Goal: Information Seeking & Learning: Learn about a topic

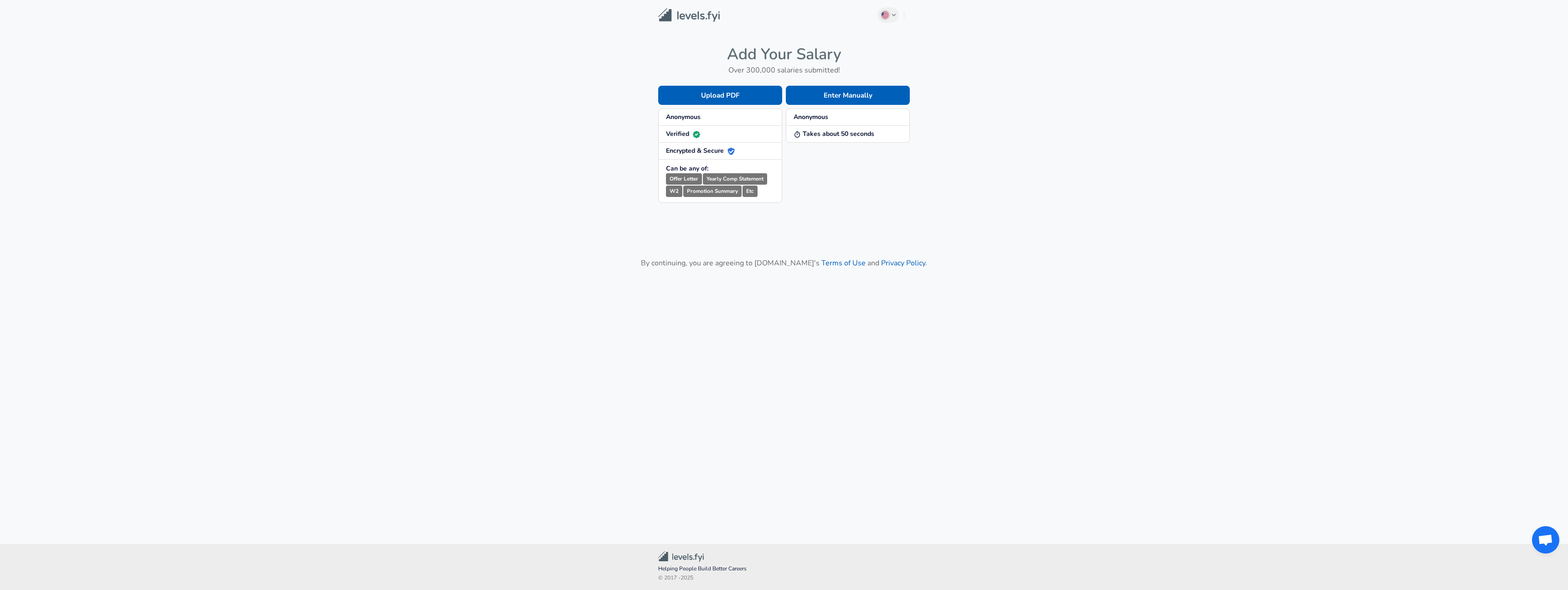
click at [682, 179] on small "Offer Letter" at bounding box center [683, 180] width 36 height 12
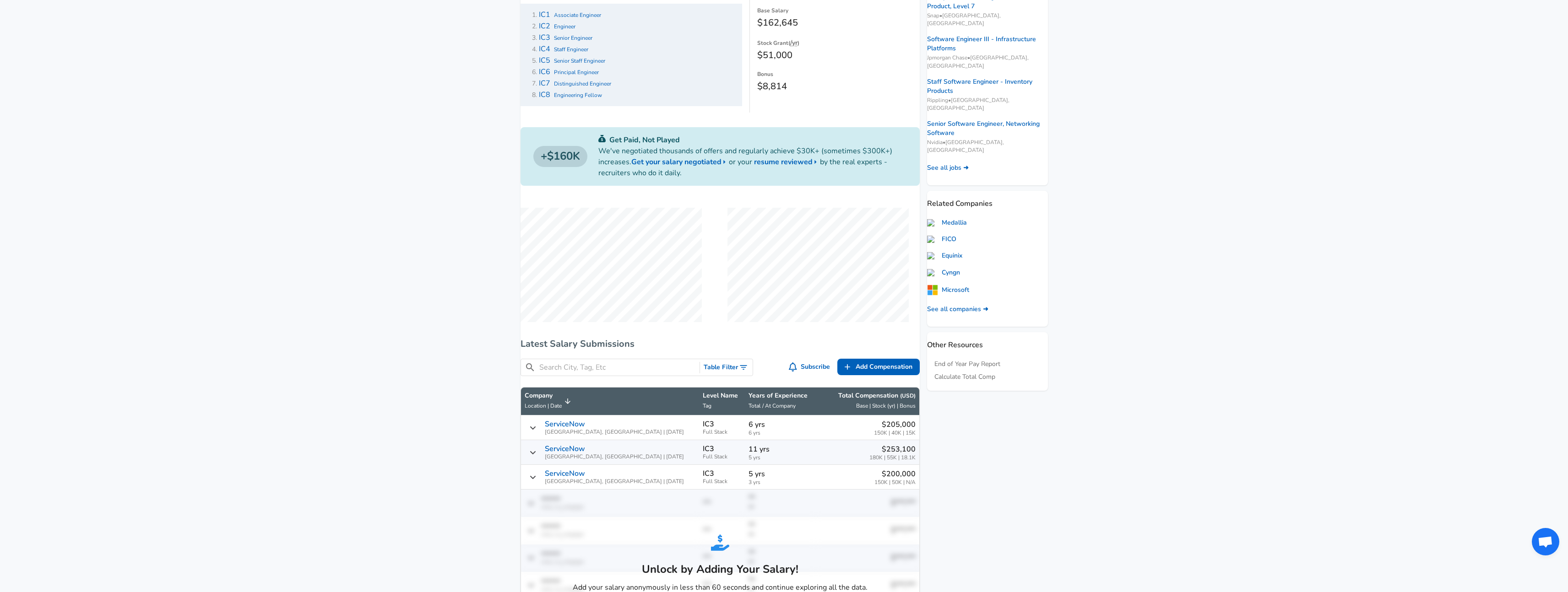
scroll to position [122, 0]
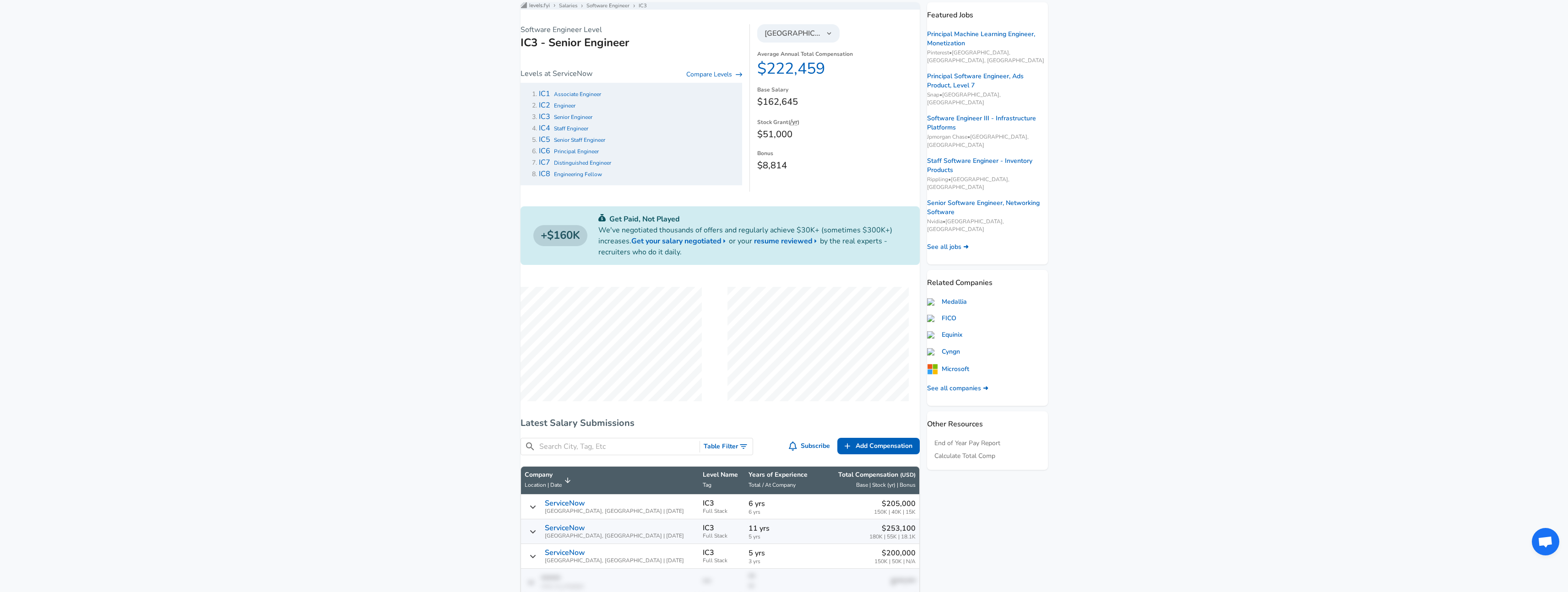
click at [779, 140] on dd "$51,000" at bounding box center [838, 135] width 162 height 15
click at [775, 142] on dd "$51,000" at bounding box center [838, 135] width 162 height 15
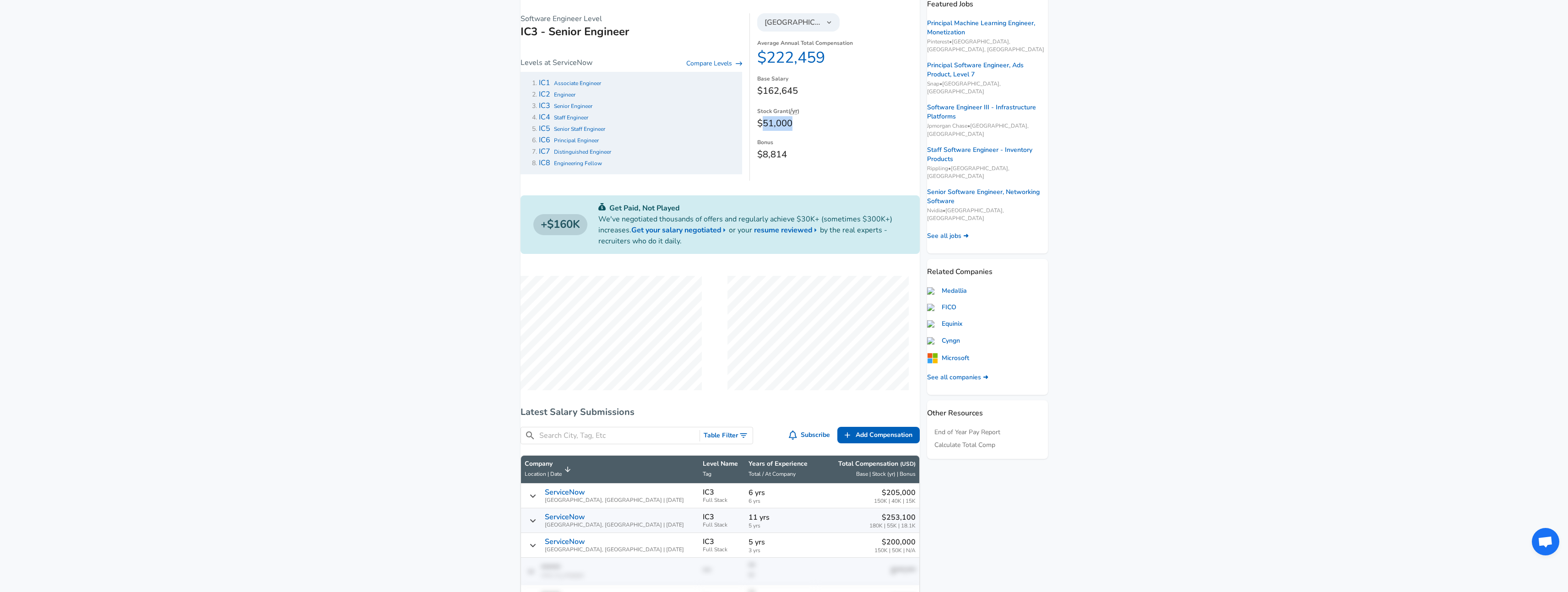
scroll to position [0, 0]
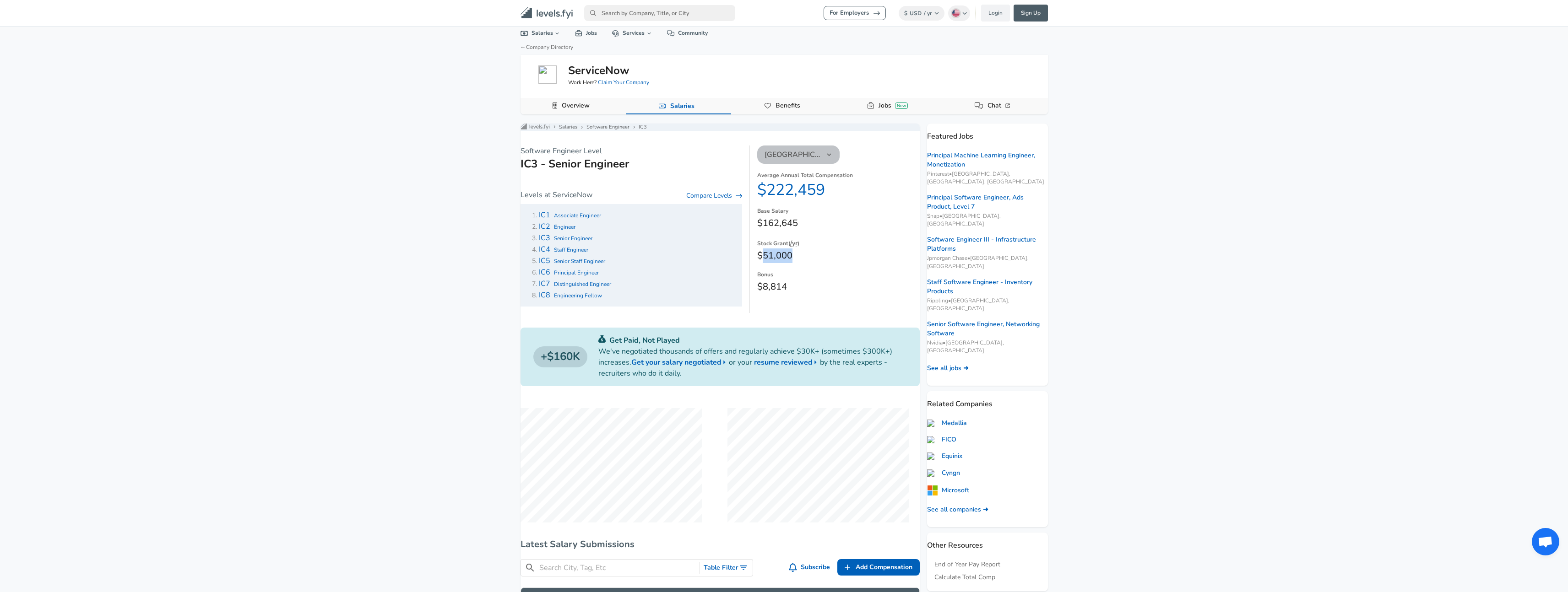
click at [798, 160] on span "[GEOGRAPHIC_DATA]" at bounding box center [792, 154] width 56 height 11
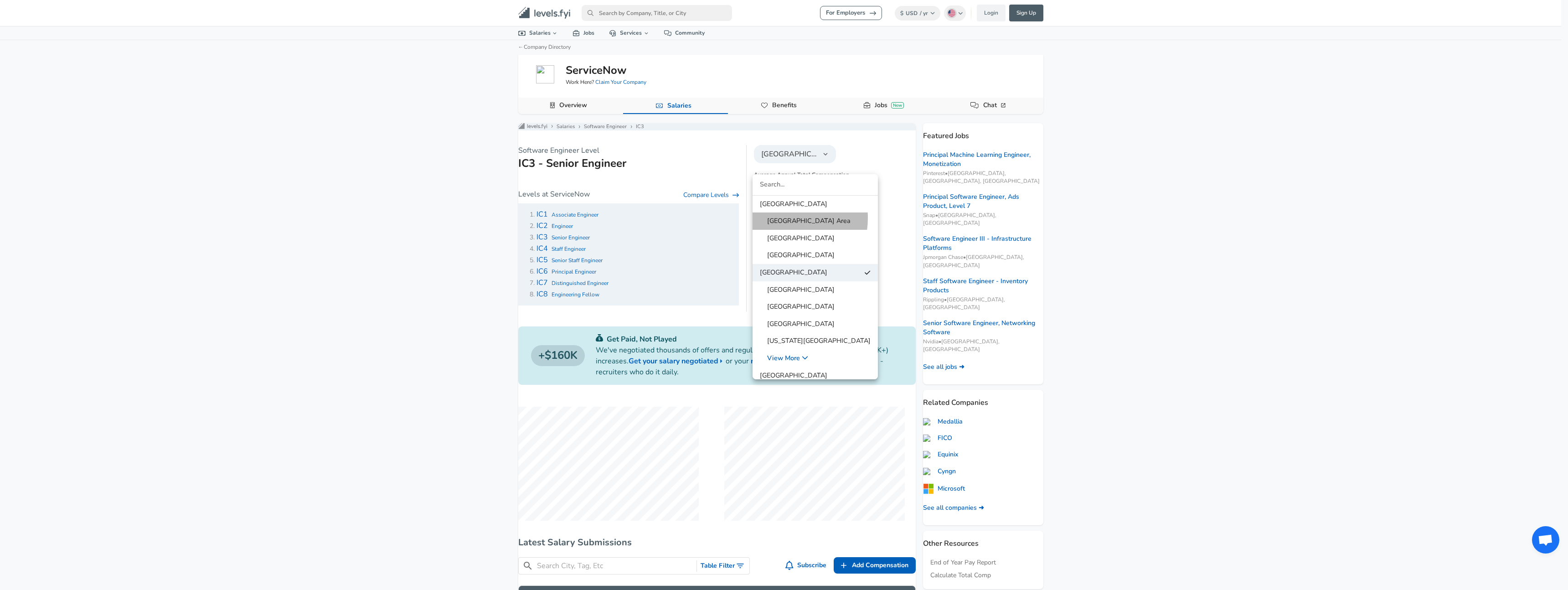
click at [779, 218] on span "[GEOGRAPHIC_DATA] Area" at bounding box center [806, 221] width 91 height 10
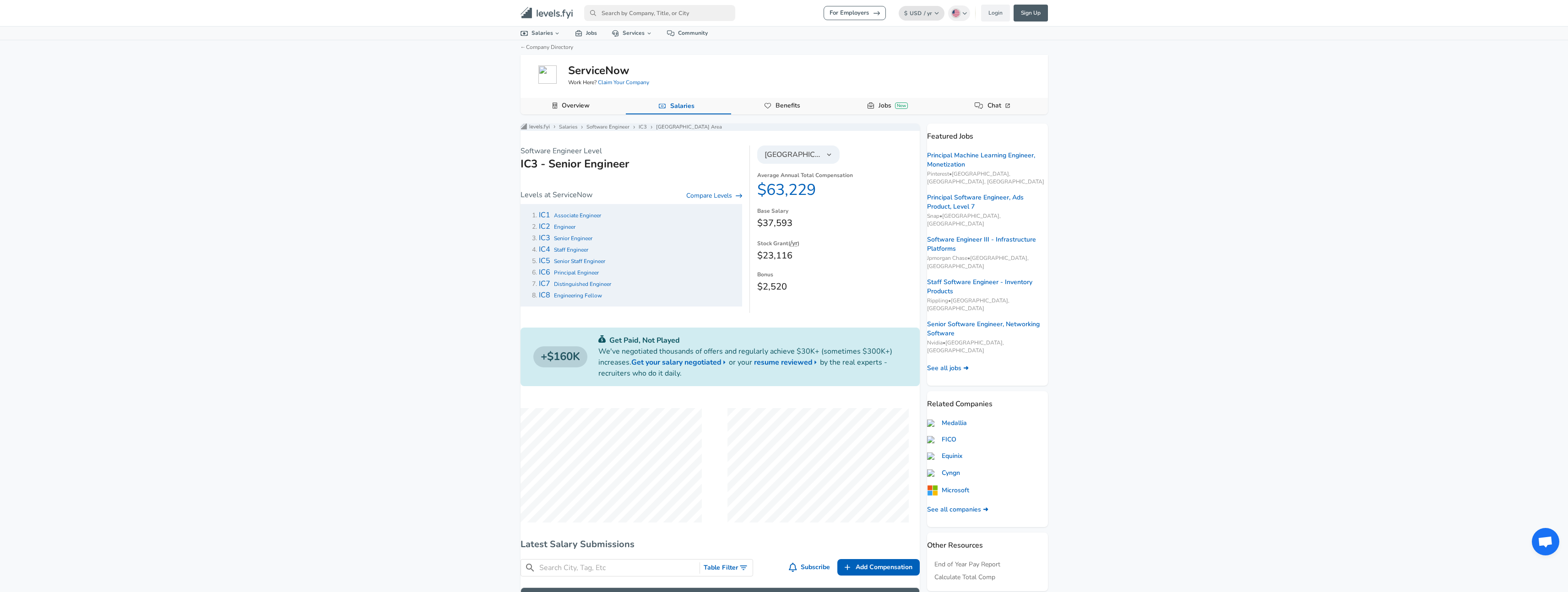
click at [935, 12] on icon "primary" at bounding box center [936, 14] width 5 height 6
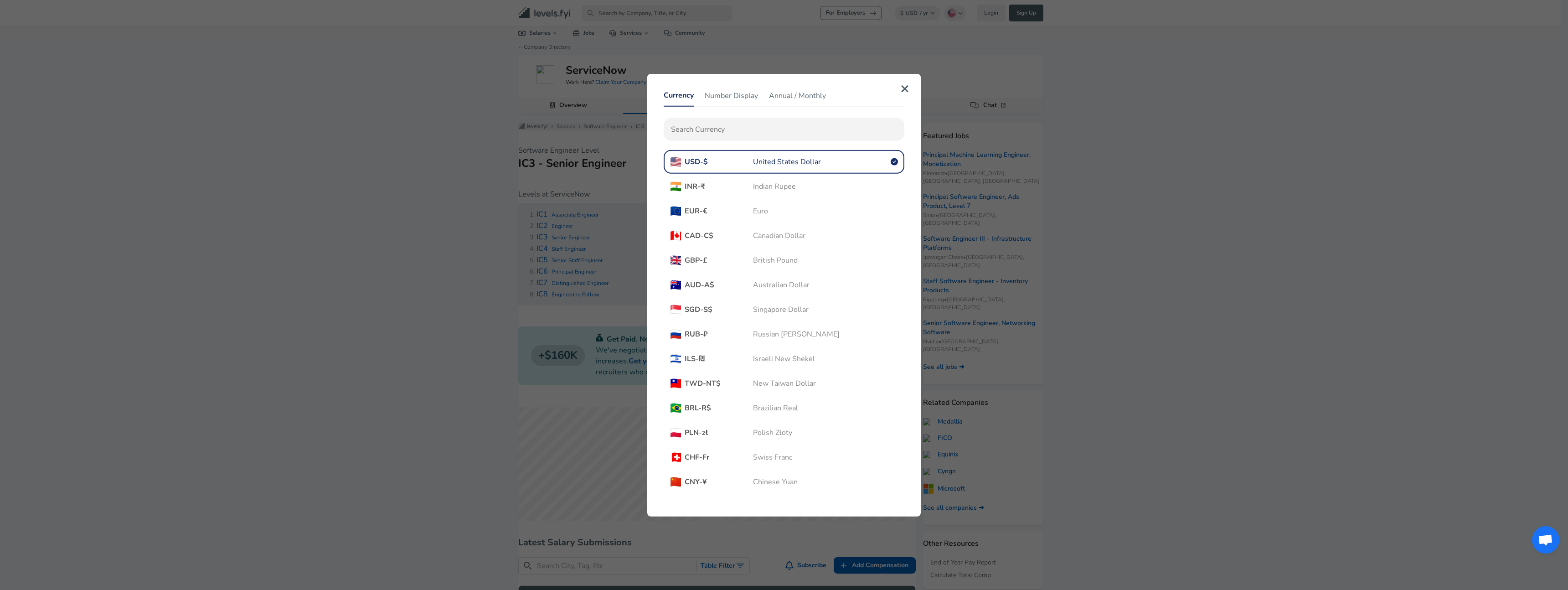
click at [699, 184] on span "INR - ₹" at bounding box center [718, 186] width 68 height 10
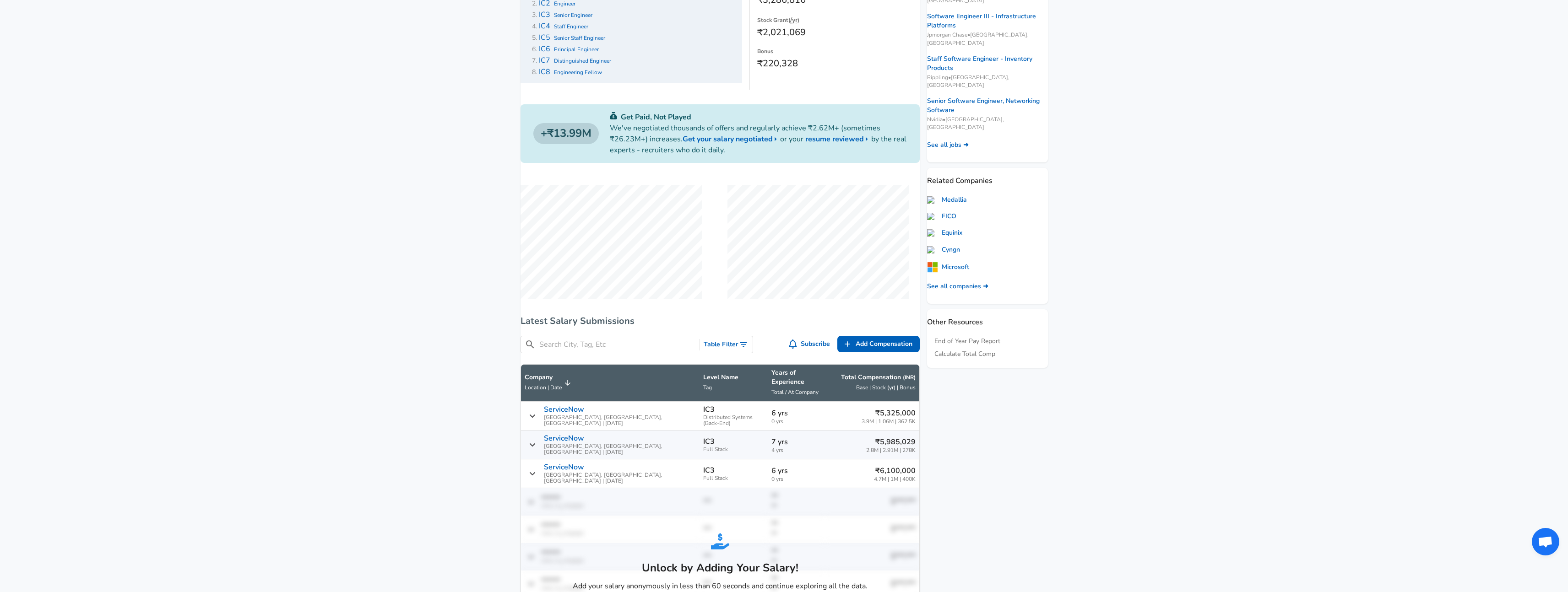
scroll to position [427, 0]
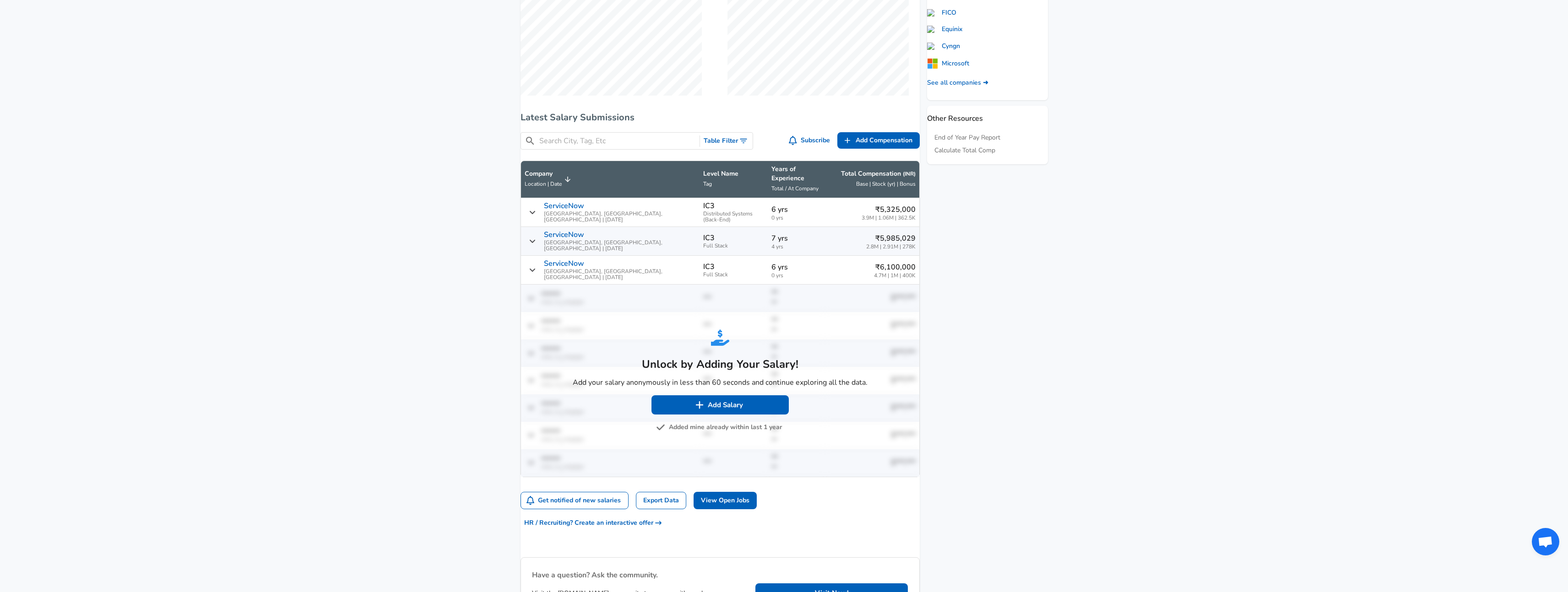
click at [536, 210] on icon "Salary Submissions" at bounding box center [532, 212] width 6 height 7
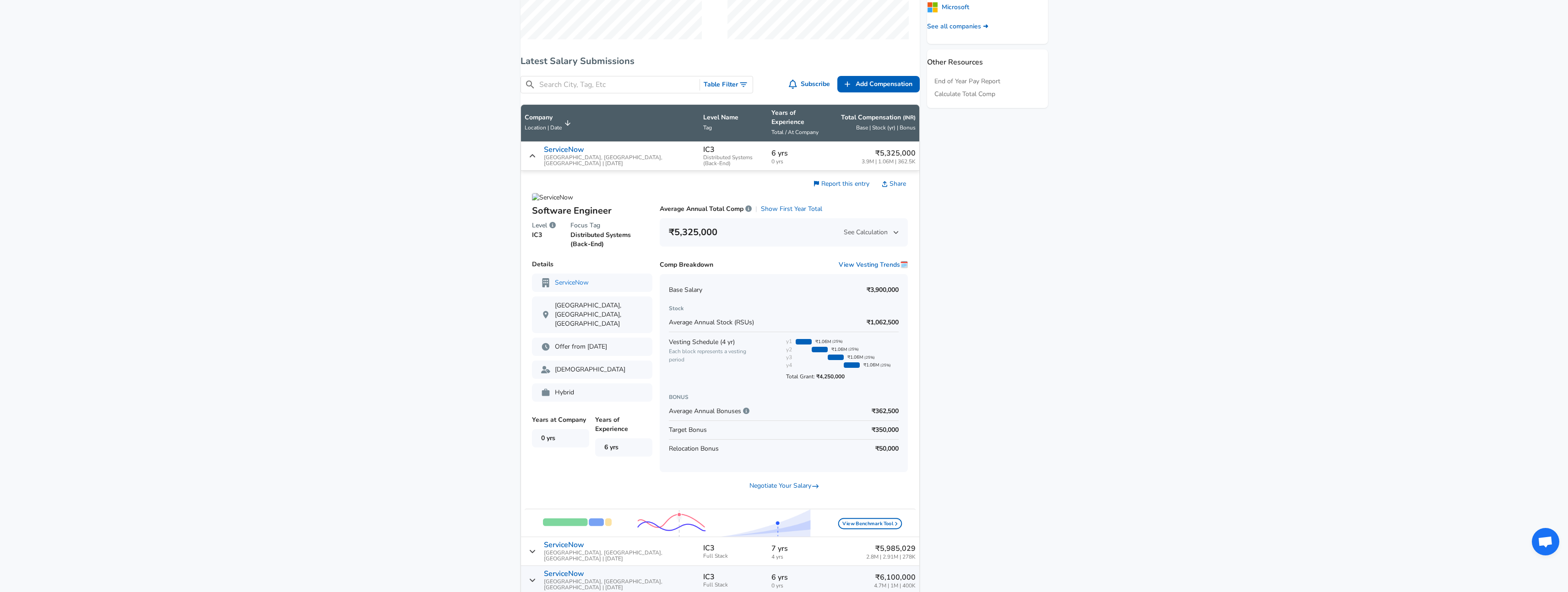
scroll to position [529, 0]
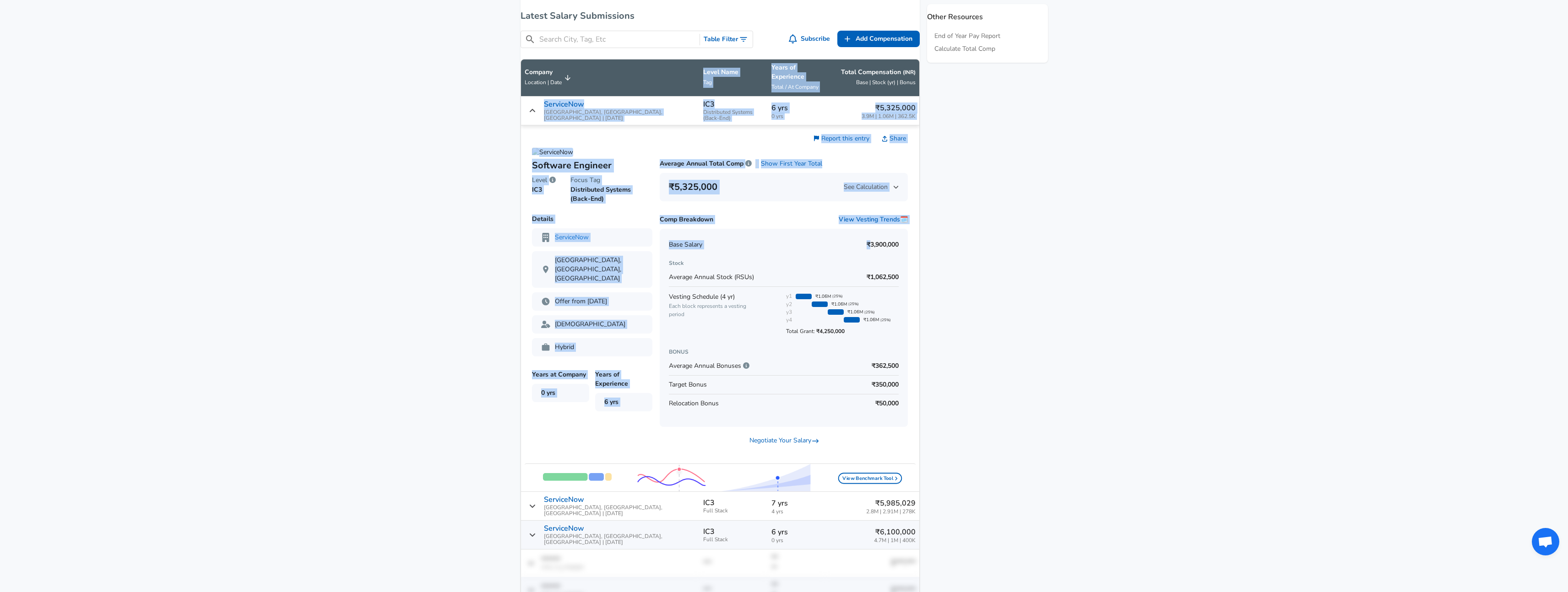
drag, startPoint x: 857, startPoint y: 238, endPoint x: 919, endPoint y: 237, distance: 62.0
click at [915, 237] on div "Levels FYI Logo Salaries Software Engineer IC3 [GEOGRAPHIC_DATA] Area Software …" at bounding box center [720, 243] width 399 height 1296
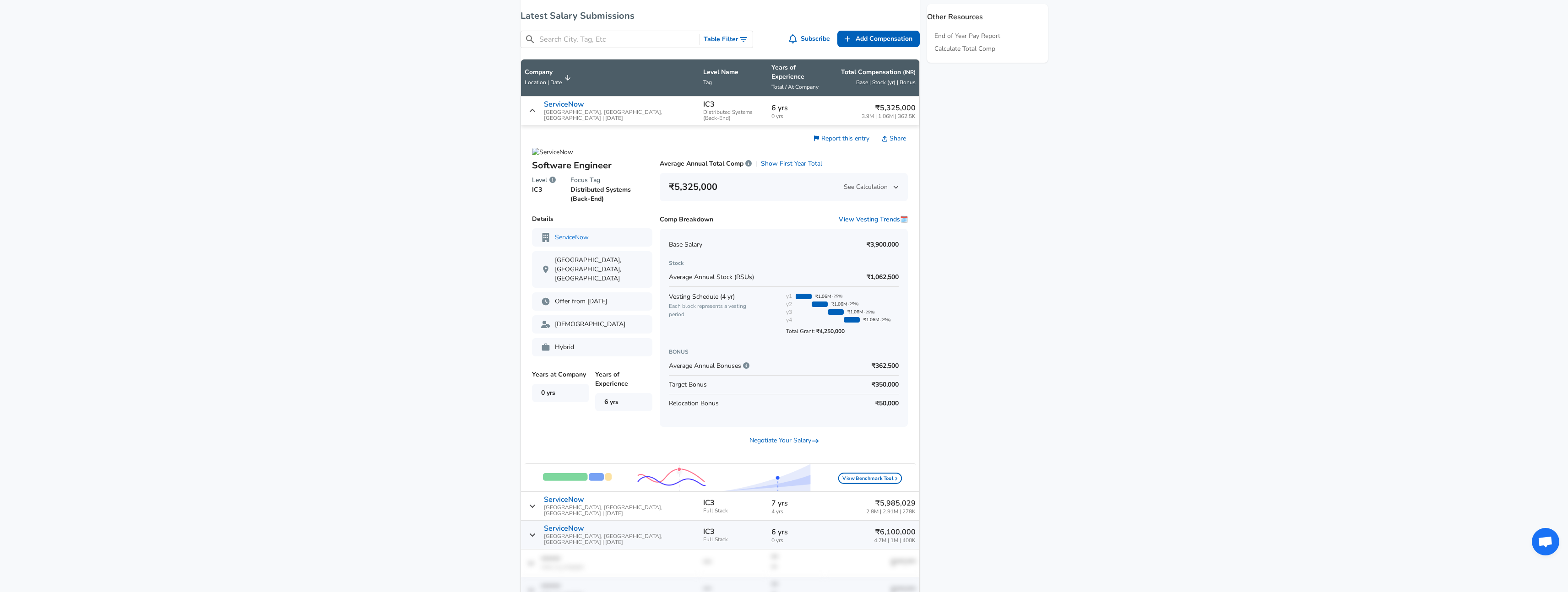
click at [1019, 289] on aside "Featured Jobs Principal Machine Learning Engineer, Monetization Pinterest • [GE…" at bounding box center [983, 246] width 128 height 1302
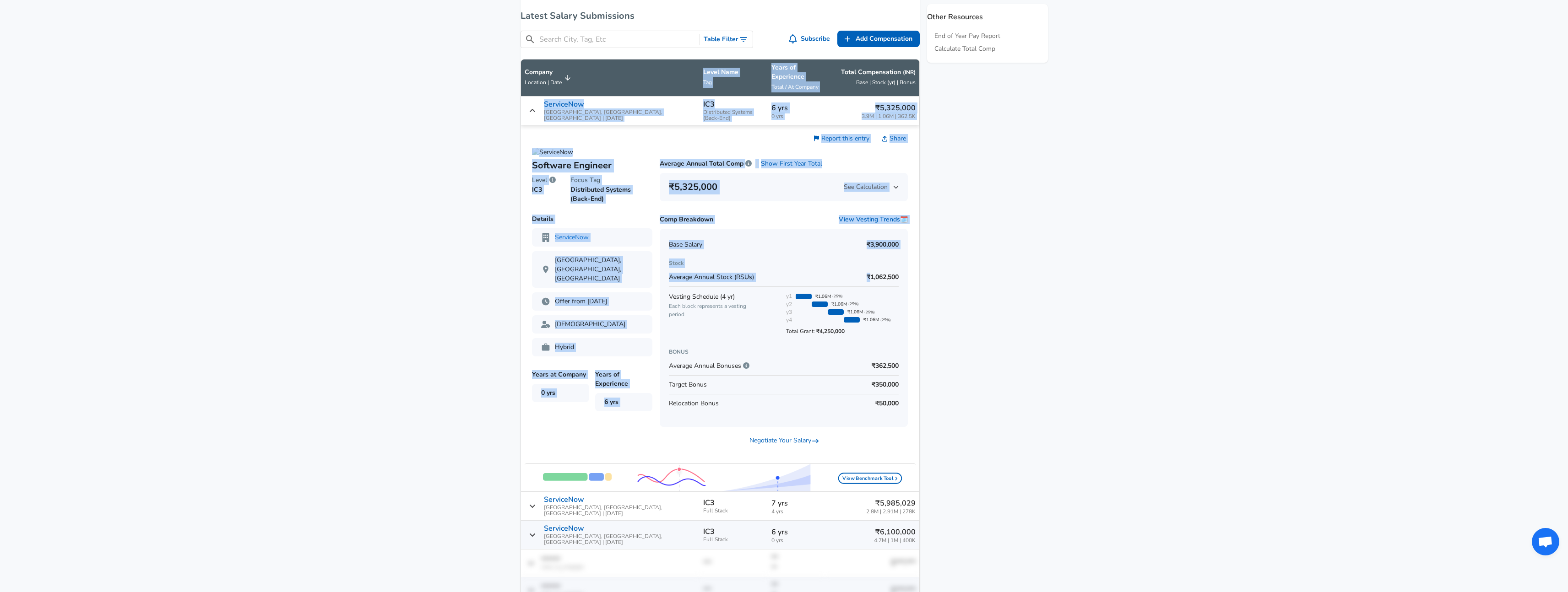
drag, startPoint x: 856, startPoint y: 271, endPoint x: 1009, endPoint y: 269, distance: 153.0
click at [951, 268] on div "Levels FYI Logo Salaries Software Engineer IC3 [GEOGRAPHIC_DATA] Area Software …" at bounding box center [784, 246] width 549 height 1302
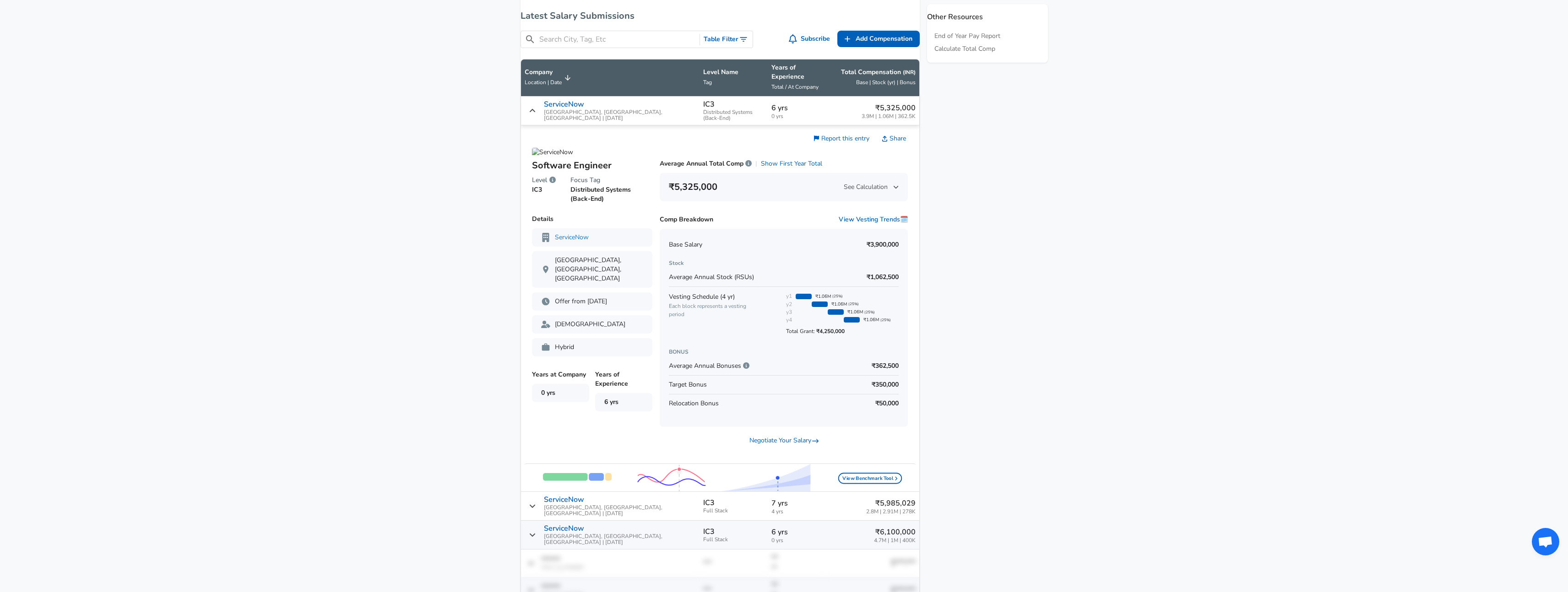
click at [1034, 307] on aside "Featured Jobs Principal Machine Learning Engineer, Monetization Pinterest • [GE…" at bounding box center [983, 246] width 128 height 1302
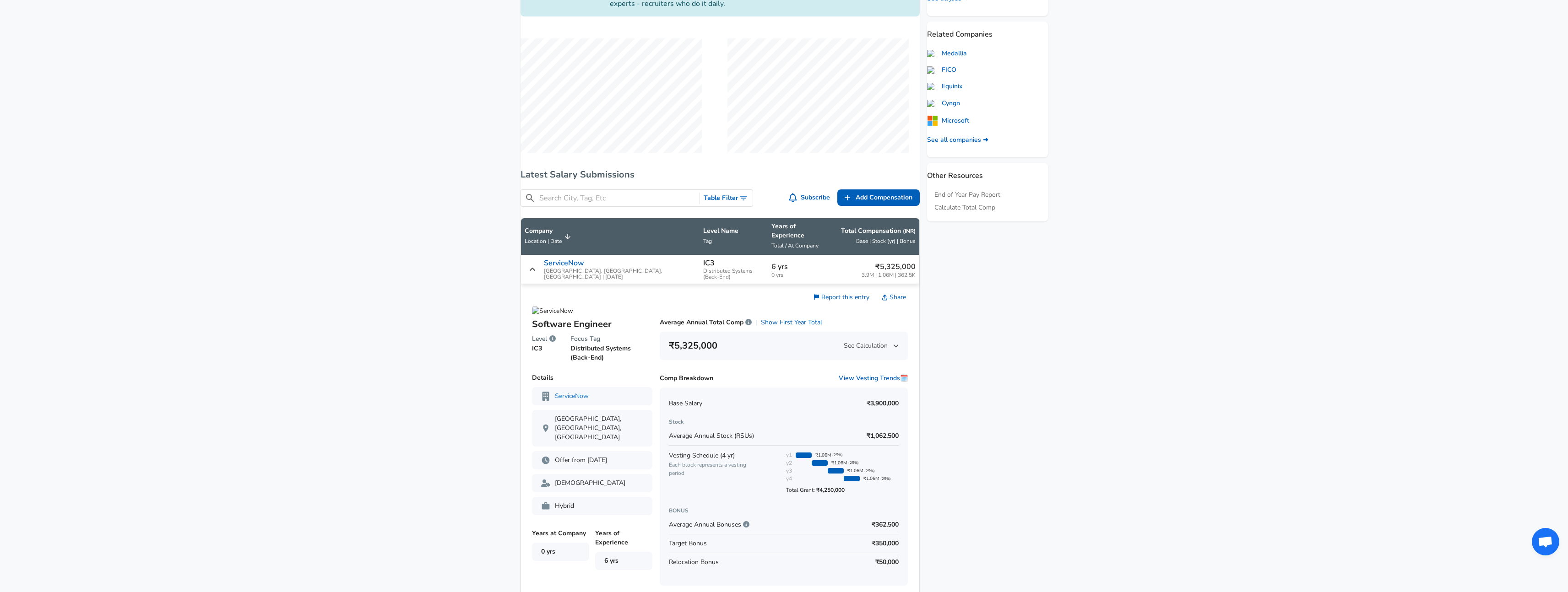
scroll to position [244, 0]
